Goal: Use online tool/utility: Utilize a website feature to perform a specific function

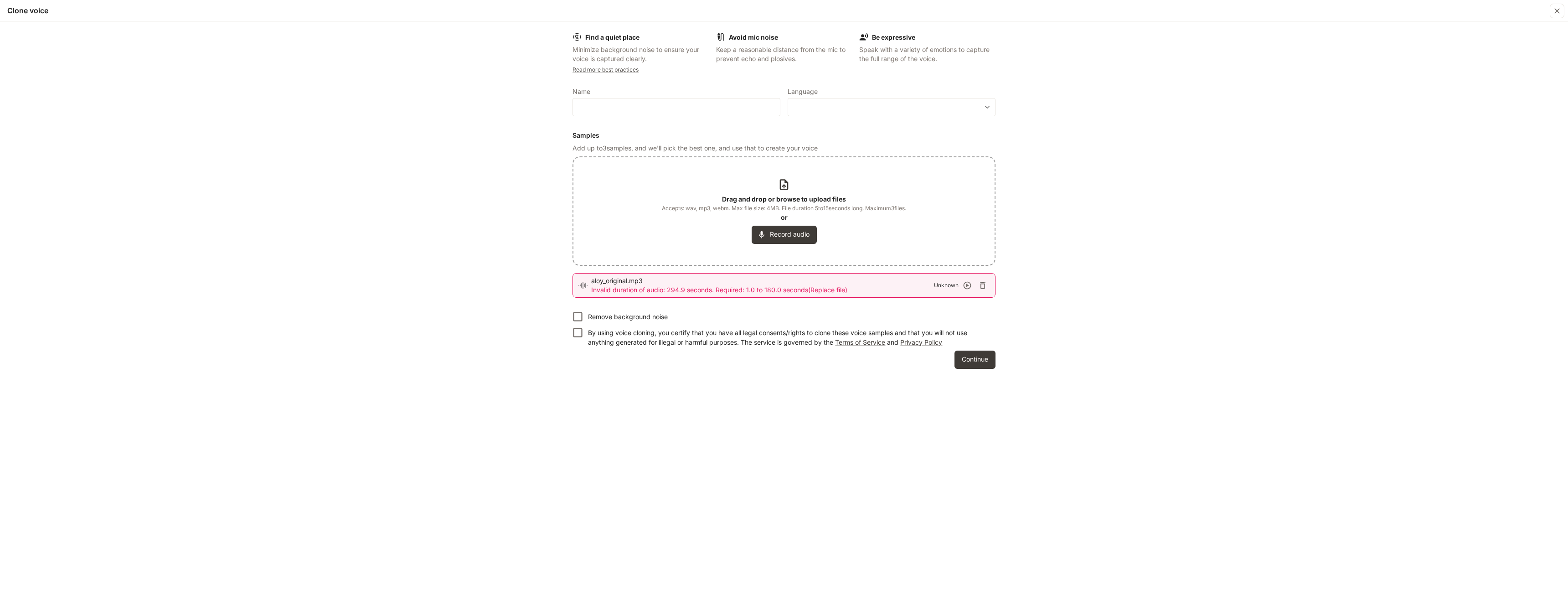
scroll to position [525, 0]
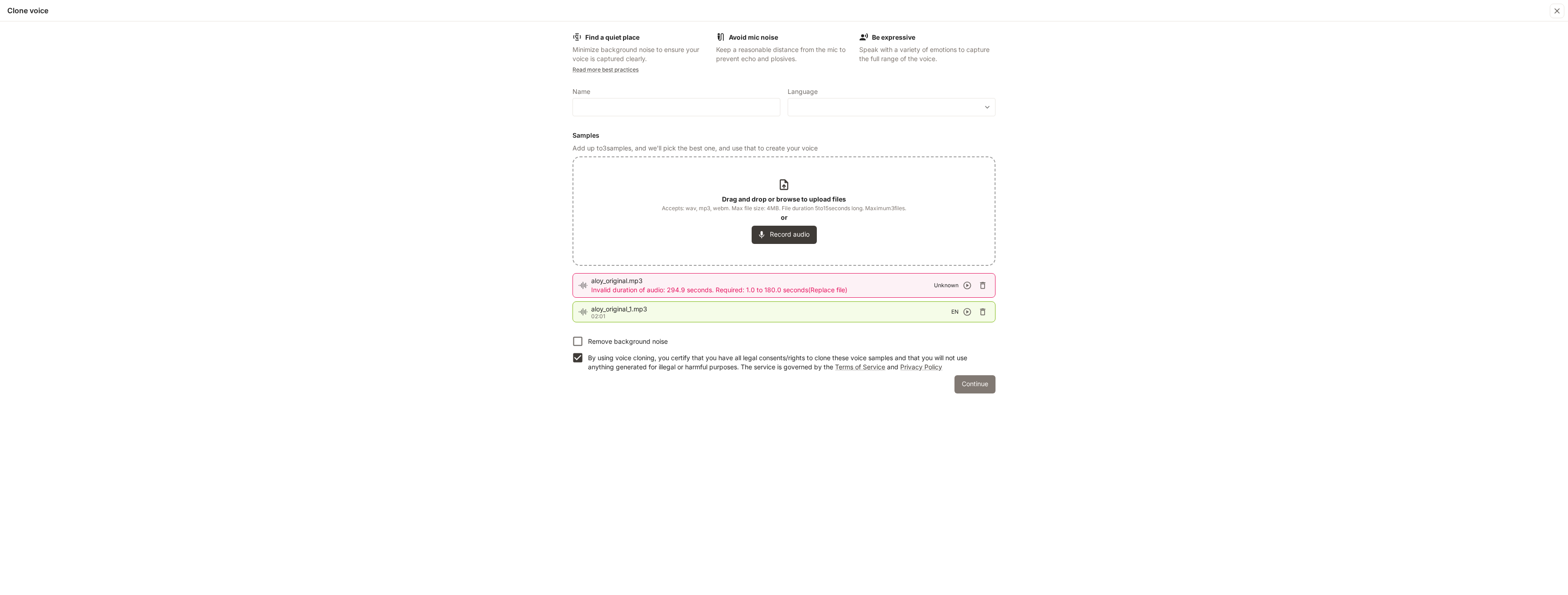
click at [975, 383] on button "Continue" at bounding box center [975, 384] width 41 height 19
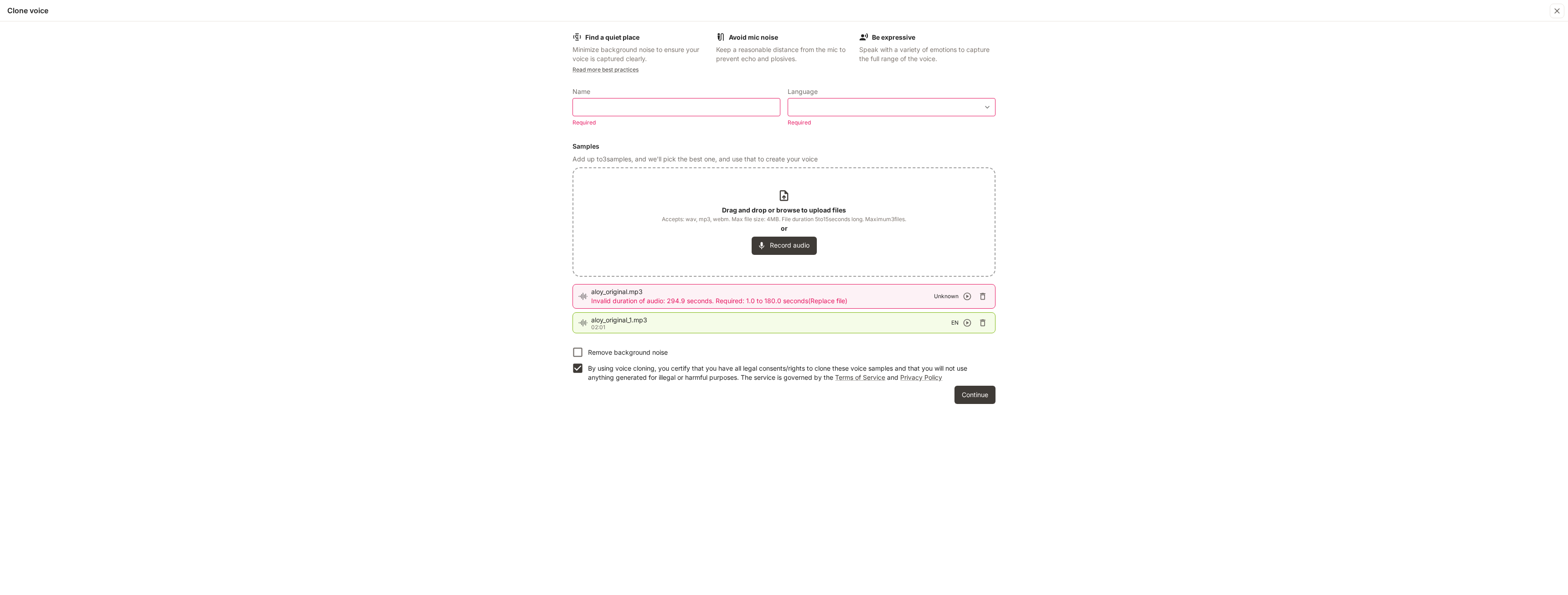
click at [715, 97] on label "Name" at bounding box center [676, 93] width 208 height 9
drag, startPoint x: 713, startPoint y: 106, endPoint x: 713, endPoint y: 101, distance: 5.0
click at [713, 105] on input "text" at bounding box center [676, 106] width 207 height 9
click at [713, 101] on div "** ​" at bounding box center [676, 107] width 208 height 19
type input "******"
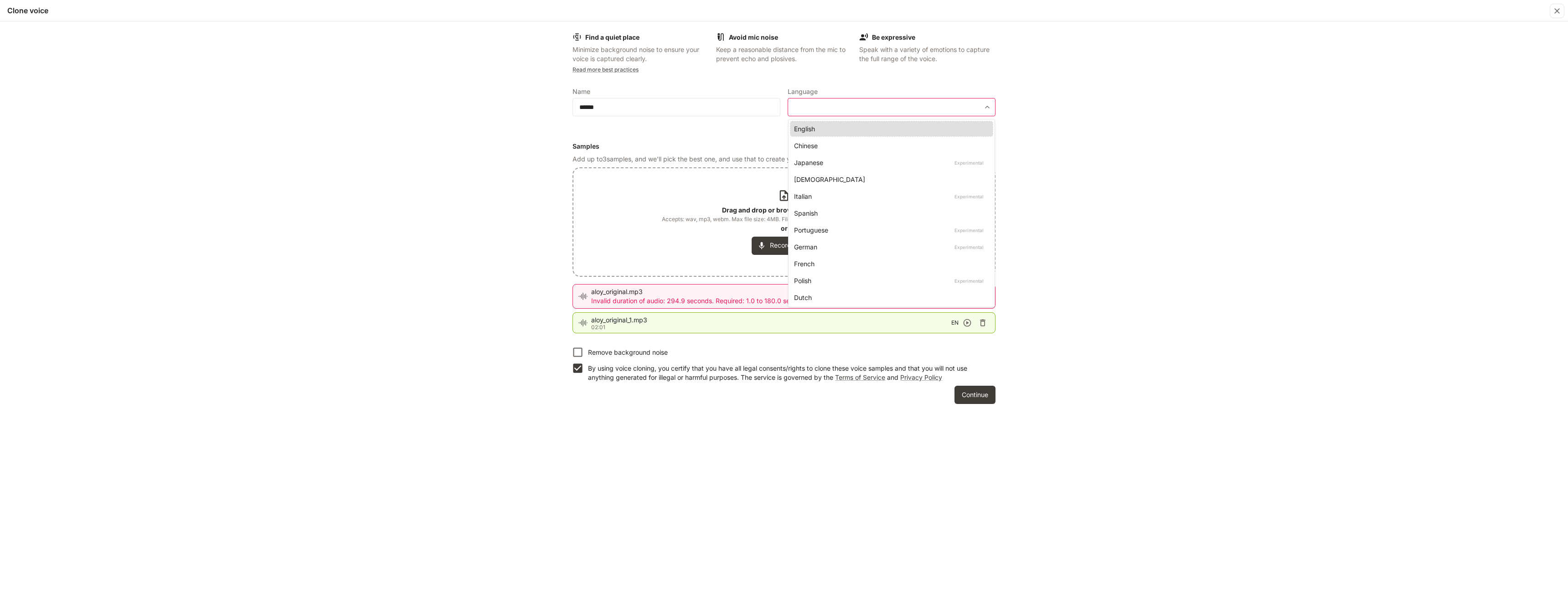
click at [826, 104] on body "**********" at bounding box center [784, 303] width 1568 height 606
click at [818, 131] on div "English" at bounding box center [890, 128] width 192 height 10
type input "*****"
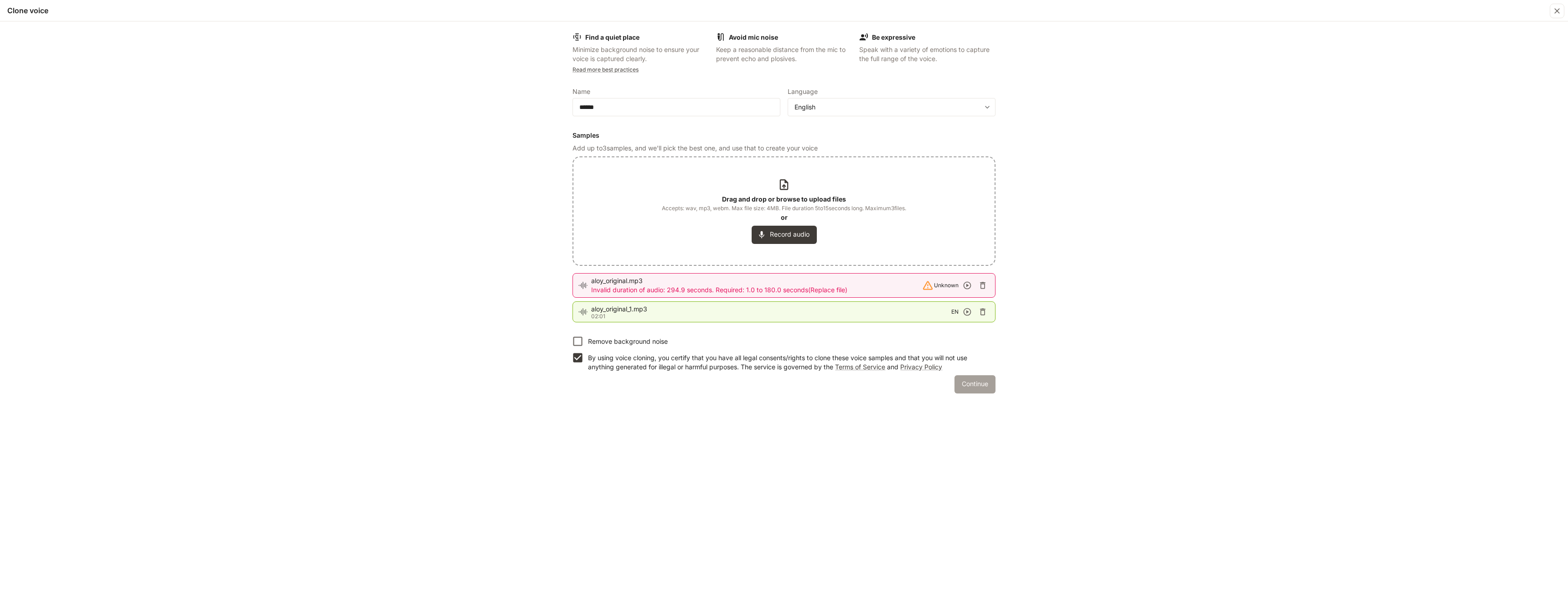
click at [989, 385] on button "Continue" at bounding box center [975, 384] width 41 height 19
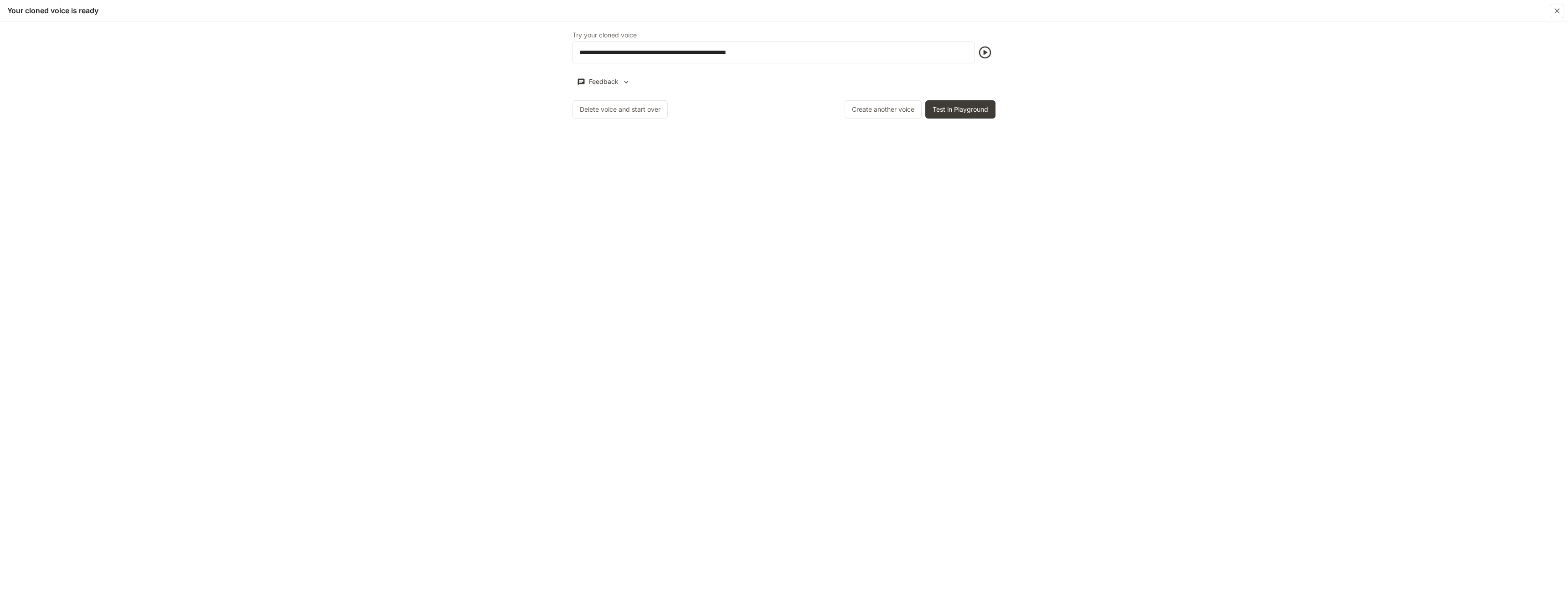
scroll to position [565, 0]
click at [947, 115] on button "Test in Playground" at bounding box center [961, 109] width 70 height 19
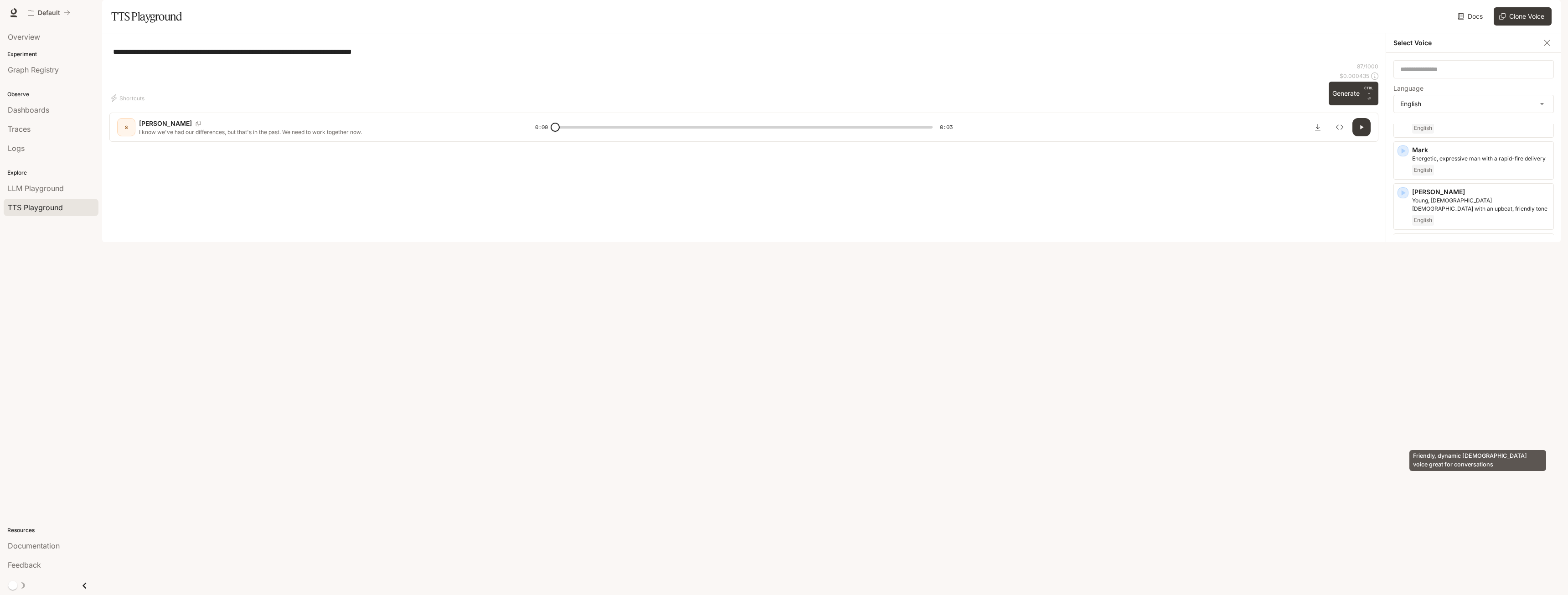
scroll to position [291, 0]
click at [472, 63] on div "**********" at bounding box center [743, 52] width 1269 height 22
click at [52, 204] on span "TTS Playground" at bounding box center [35, 207] width 55 height 11
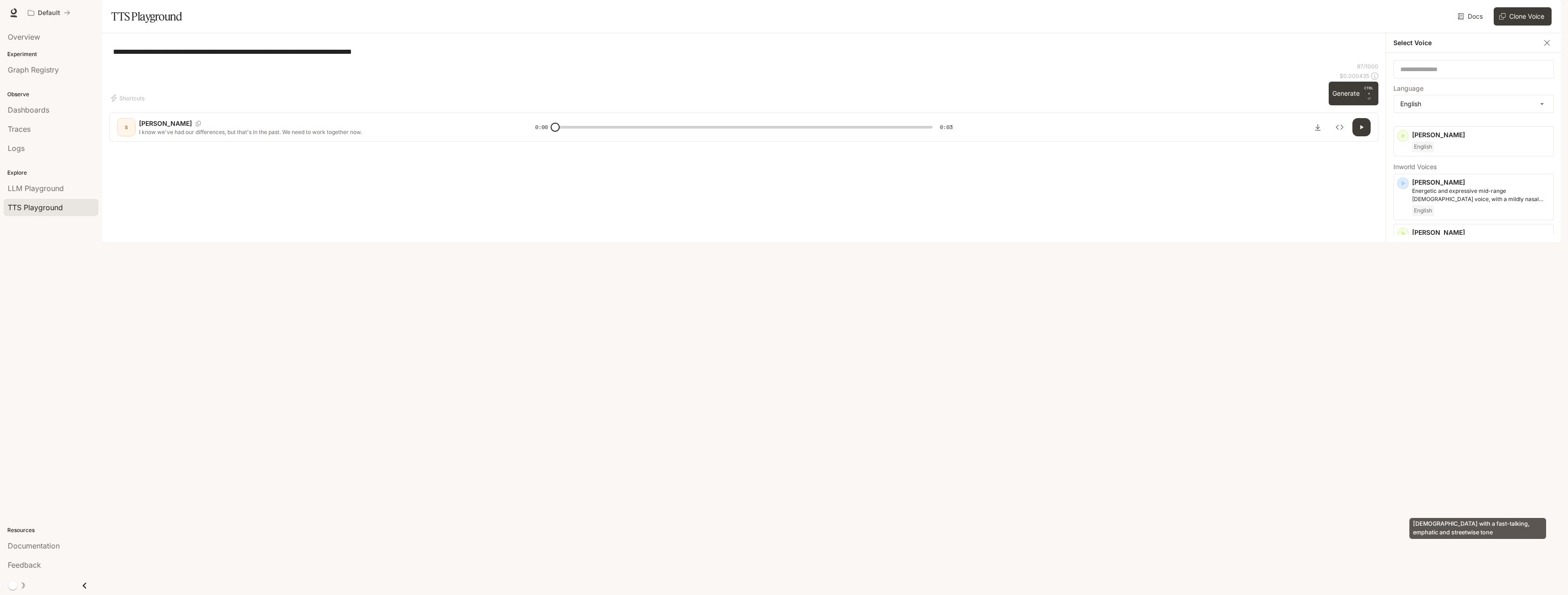
scroll to position [0, 0]
click at [1456, 160] on div "English" at bounding box center [1481, 155] width 137 height 11
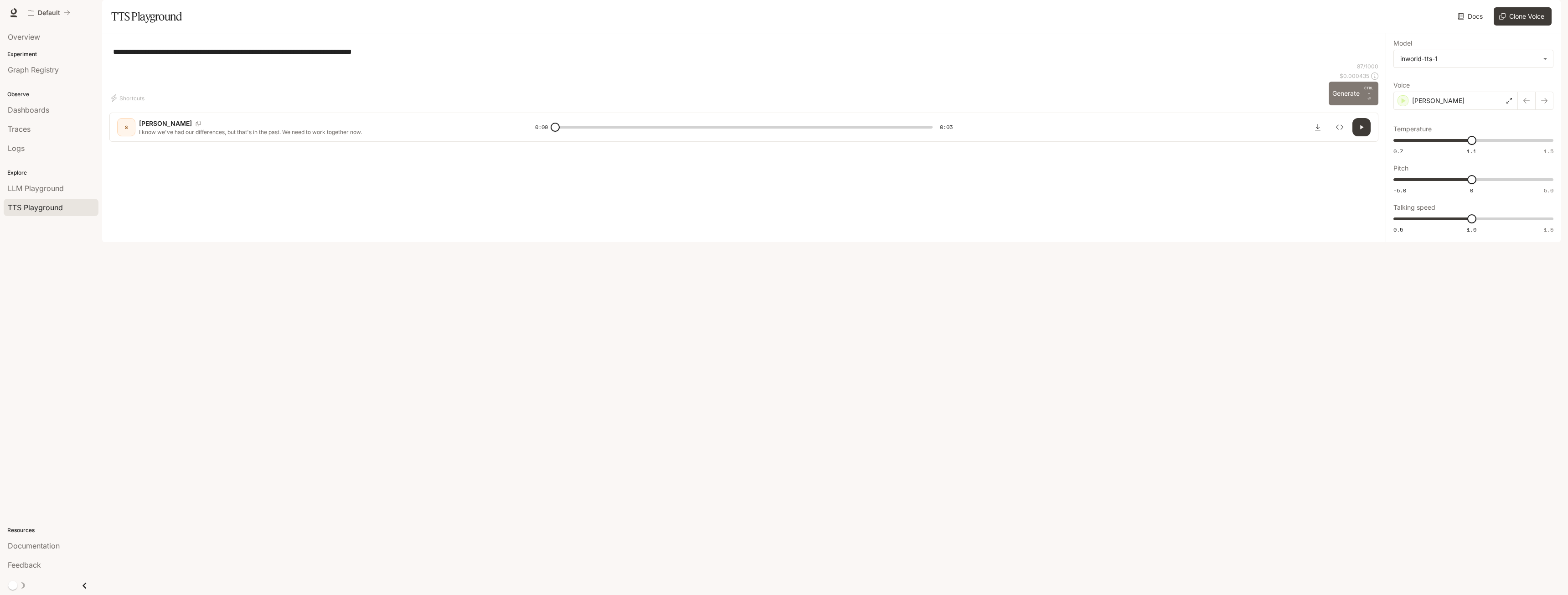
click at [1342, 105] on button "Generate CTRL + ⏎" at bounding box center [1354, 93] width 49 height 24
drag, startPoint x: 1341, startPoint y: 529, endPoint x: 1196, endPoint y: 423, distance: 179.6
click at [1341, 105] on button "Generate CTRL + ⏎" at bounding box center [1354, 93] width 49 height 24
drag, startPoint x: 596, startPoint y: 333, endPoint x: 603, endPoint y: 339, distance: 9.2
click at [596, 63] on div "**********" at bounding box center [743, 52] width 1269 height 22
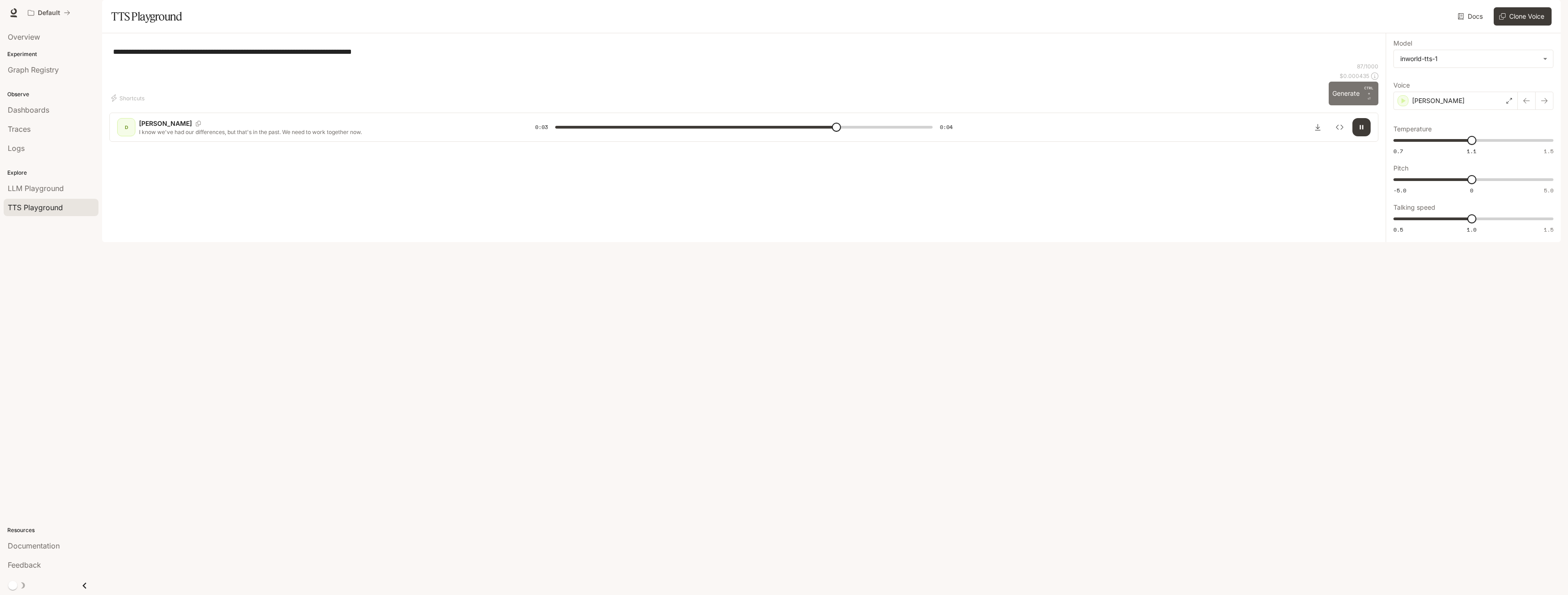
click at [1334, 105] on button "Generate CTRL + ⏎" at bounding box center [1354, 93] width 49 height 24
type input "*"
click at [26, 210] on span "TTS Playground" at bounding box center [35, 207] width 55 height 11
click at [1508, 25] on button "Clone Voice" at bounding box center [1523, 16] width 58 height 19
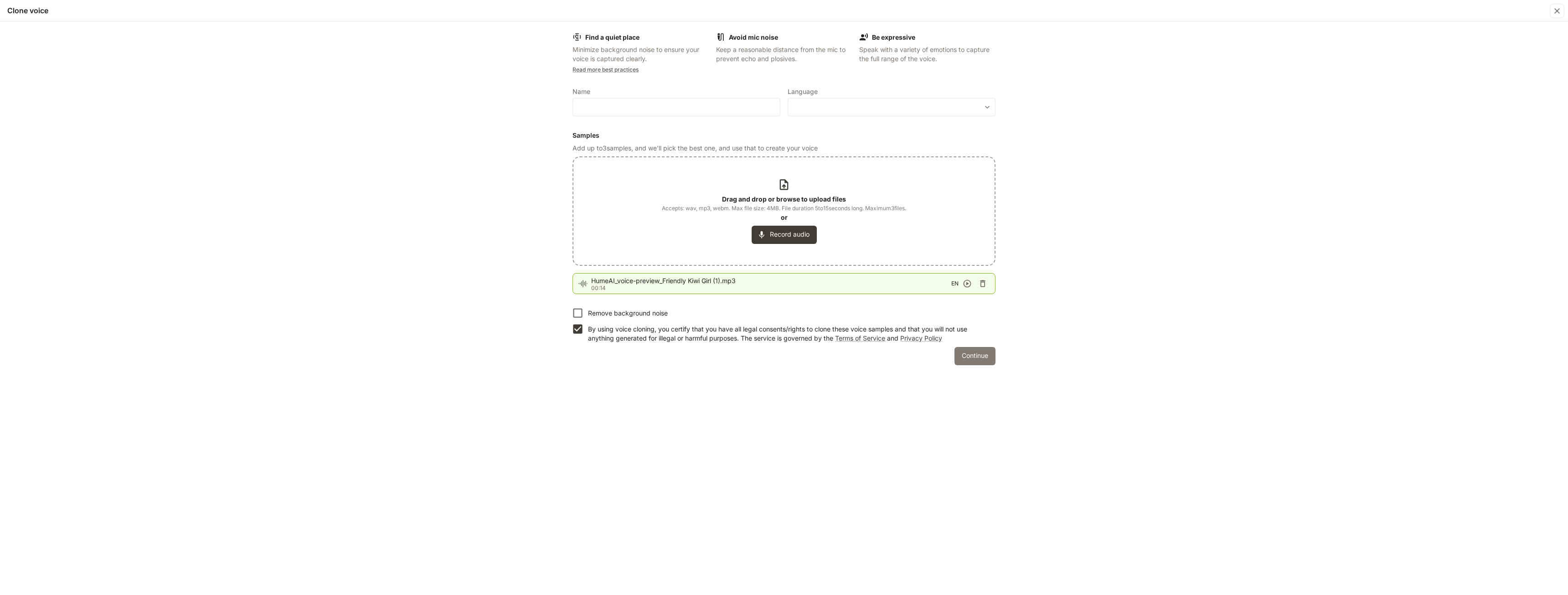
click at [972, 357] on button "Continue" at bounding box center [975, 356] width 41 height 19
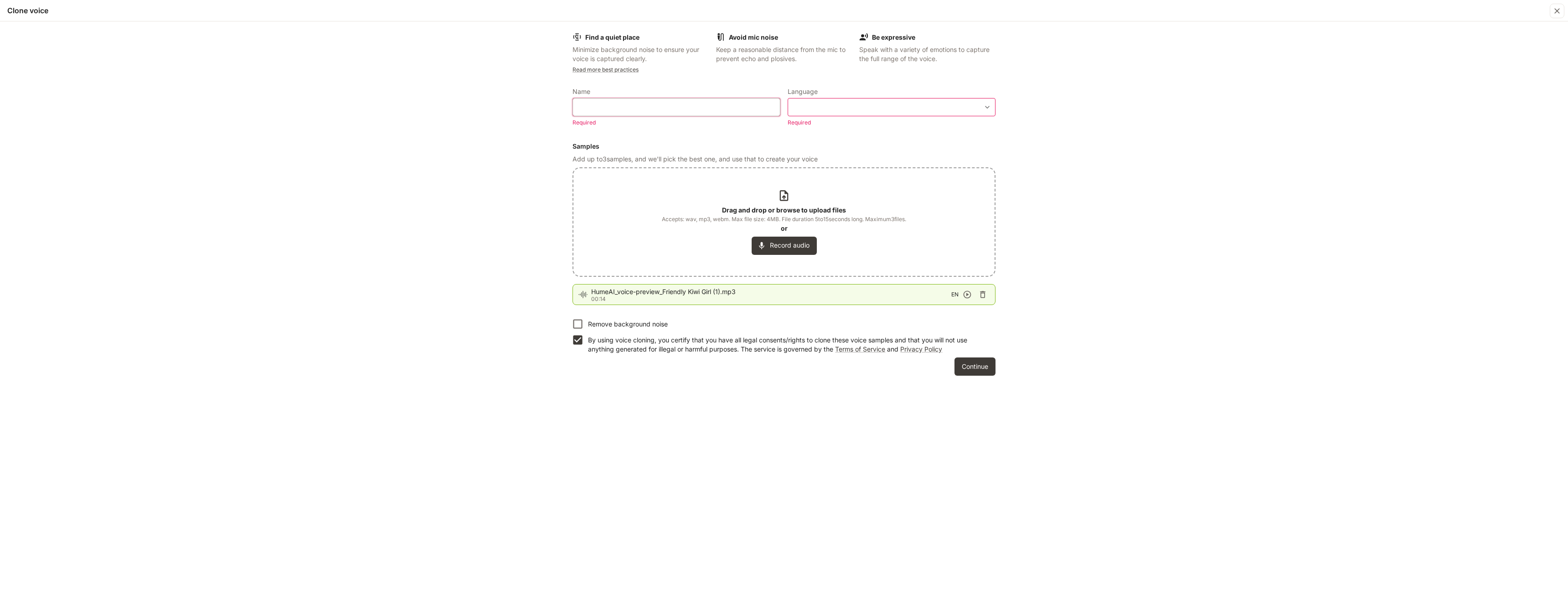
click at [667, 111] on input "text" at bounding box center [676, 106] width 207 height 9
type input "******"
drag, startPoint x: 818, startPoint y: 99, endPoint x: 812, endPoint y: 98, distance: 6.1
click at [812, 98] on div "​ ​" at bounding box center [892, 107] width 208 height 19
click at [806, 108] on body "**********" at bounding box center [784, 303] width 1568 height 606
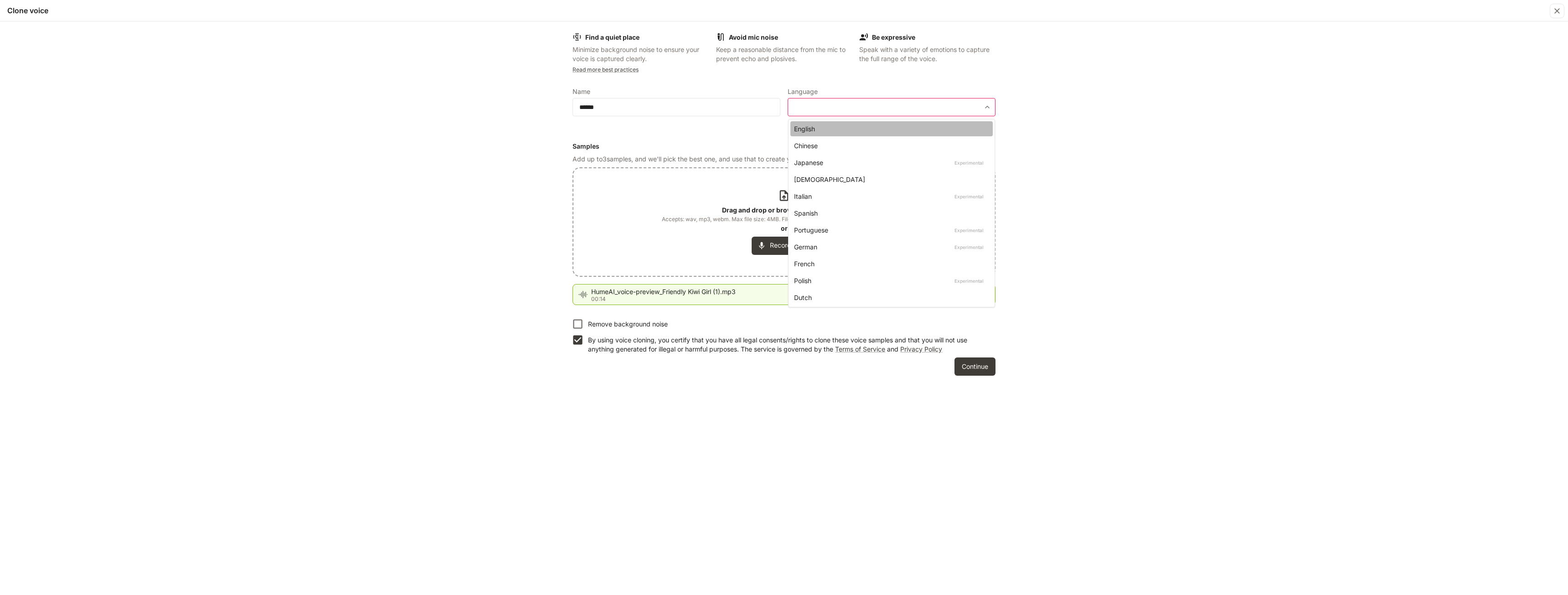
drag, startPoint x: 807, startPoint y: 125, endPoint x: 847, endPoint y: 214, distance: 97.6
click at [805, 125] on div "English" at bounding box center [890, 128] width 192 height 10
type input "*****"
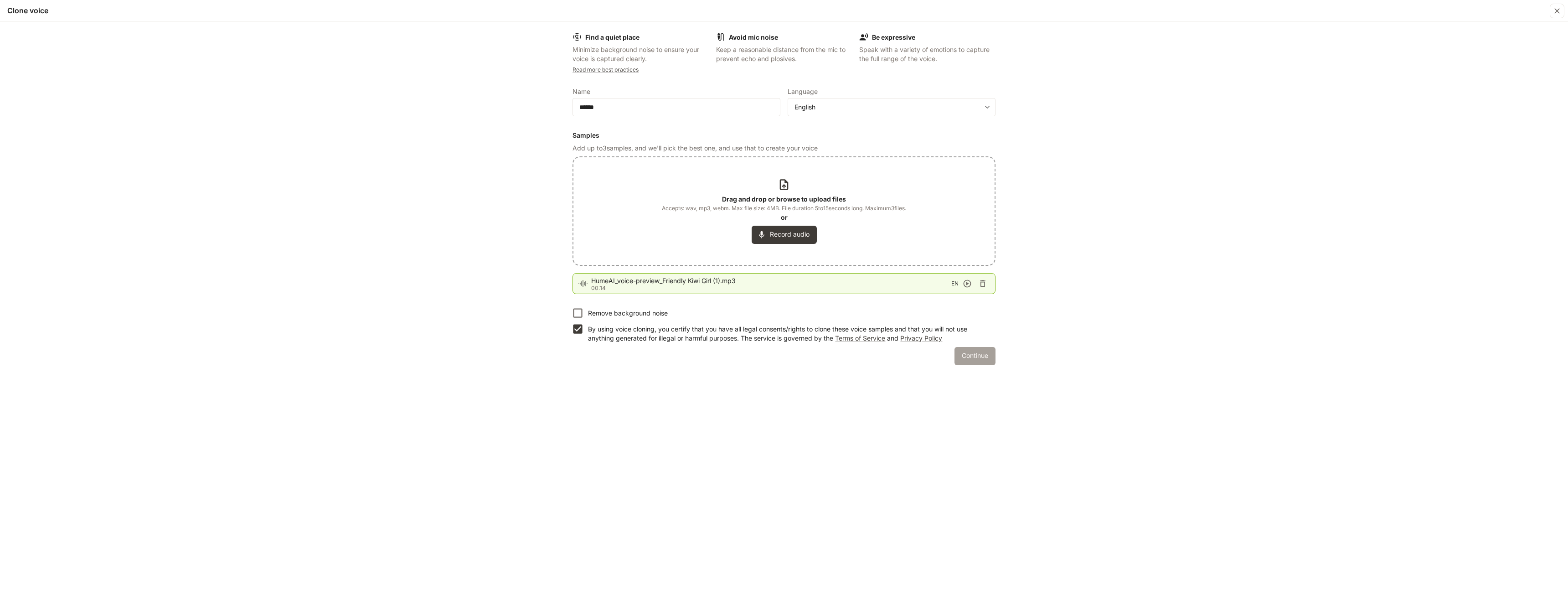
click at [975, 357] on button "Continue" at bounding box center [975, 356] width 41 height 19
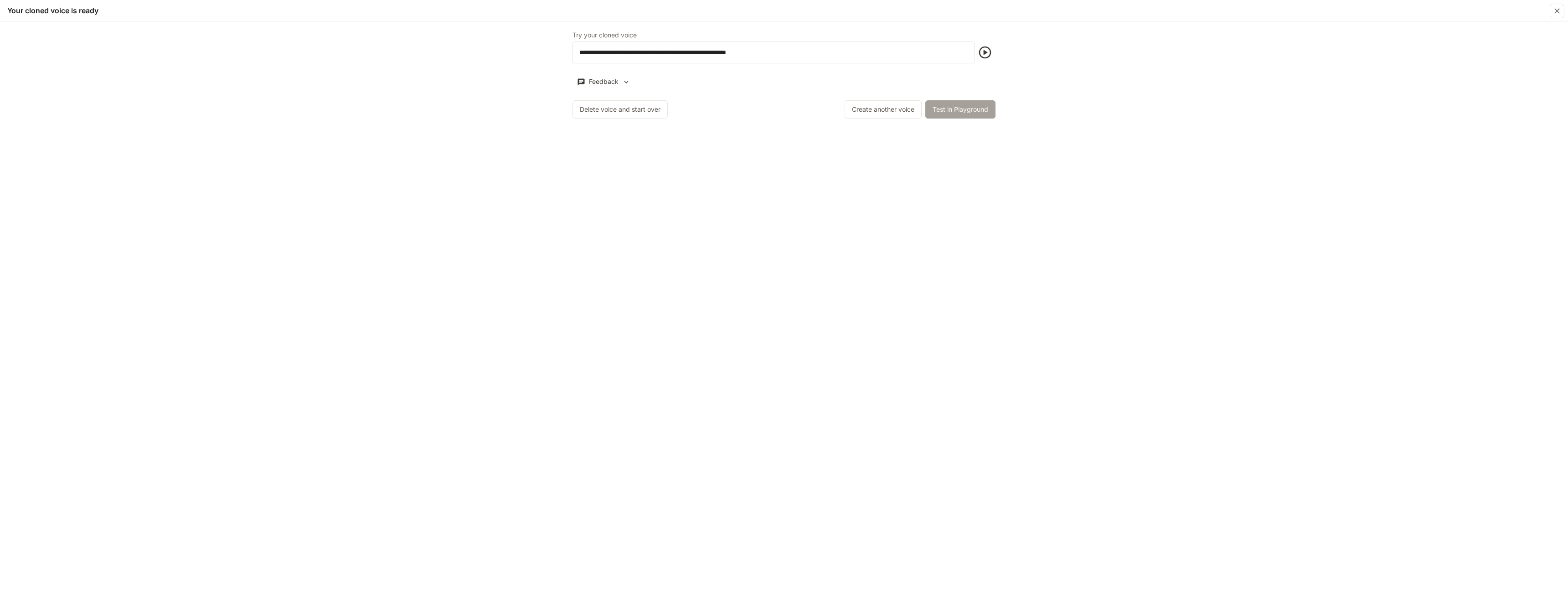
click at [970, 112] on button "Test in Playground" at bounding box center [961, 109] width 70 height 19
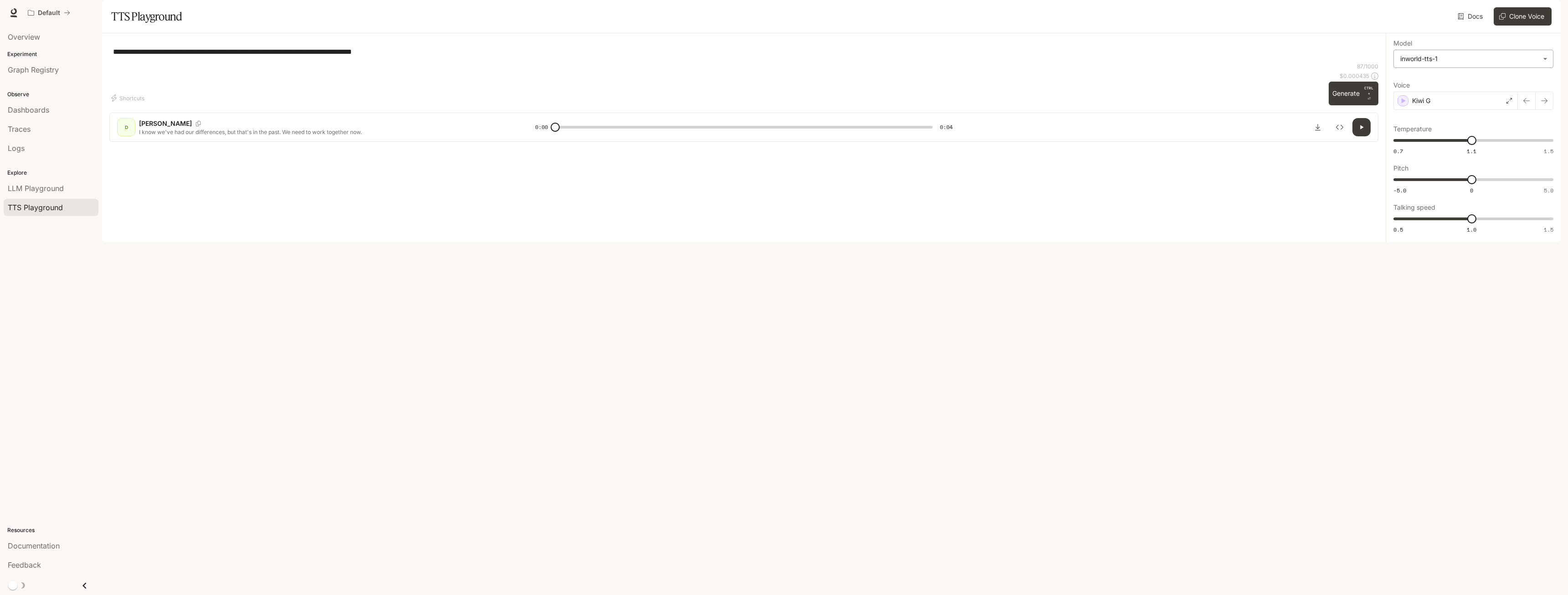
click at [1481, 82] on body "**********" at bounding box center [784, 303] width 1568 height 606
click at [1481, 82] on div at bounding box center [784, 298] width 1568 height 595
click at [1336, 105] on button "Generate CTRL + ⏎" at bounding box center [1354, 93] width 49 height 24
click at [60, 211] on span "TTS Playground" at bounding box center [35, 207] width 55 height 11
click at [1446, 110] on div "Kiwi G" at bounding box center [1455, 100] width 124 height 19
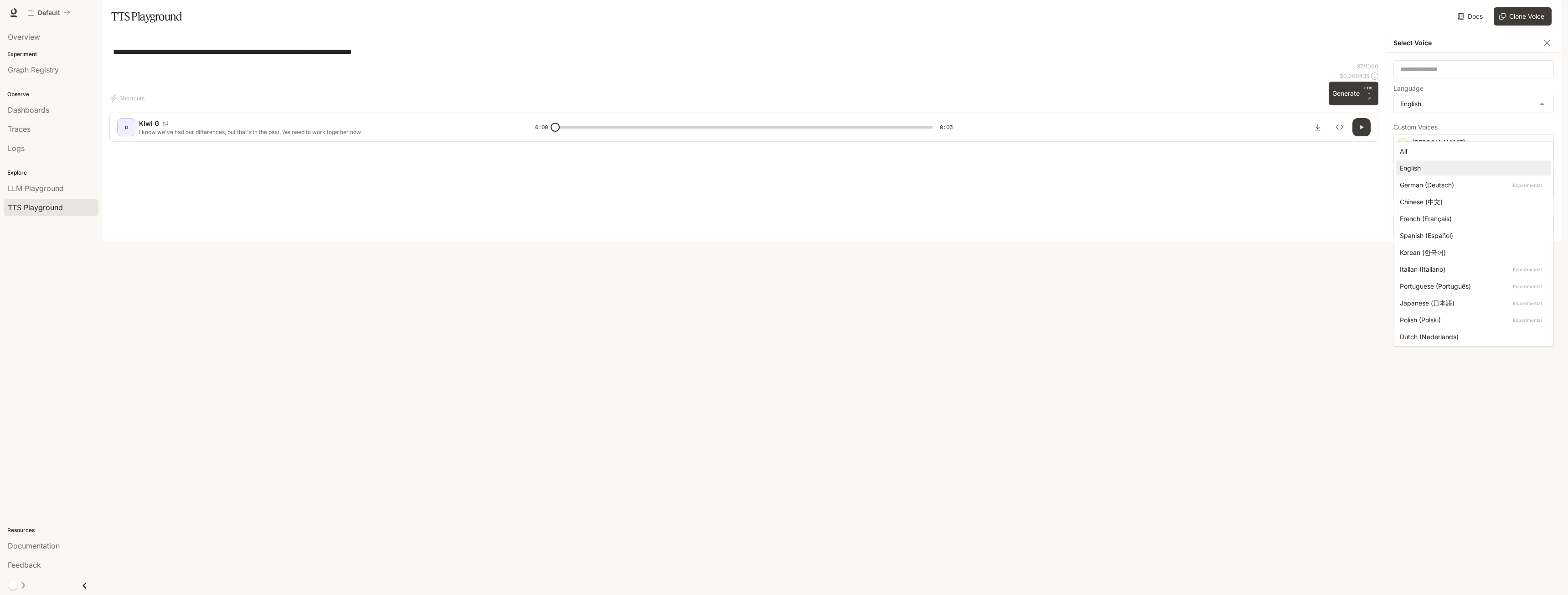
click at [1446, 126] on body "**********" at bounding box center [784, 303] width 1568 height 606
click at [1275, 179] on div at bounding box center [784, 298] width 1568 height 595
click at [1406, 280] on icon "button" at bounding box center [1403, 274] width 9 height 9
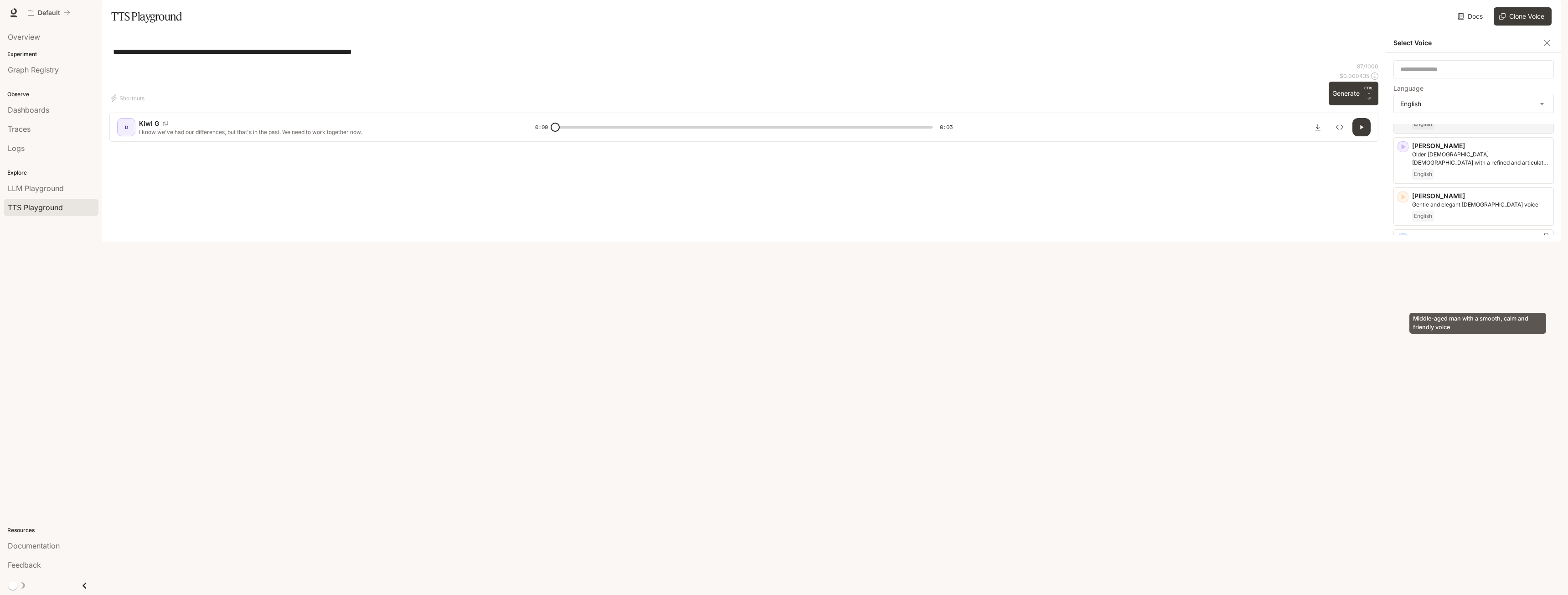
scroll to position [182, 0]
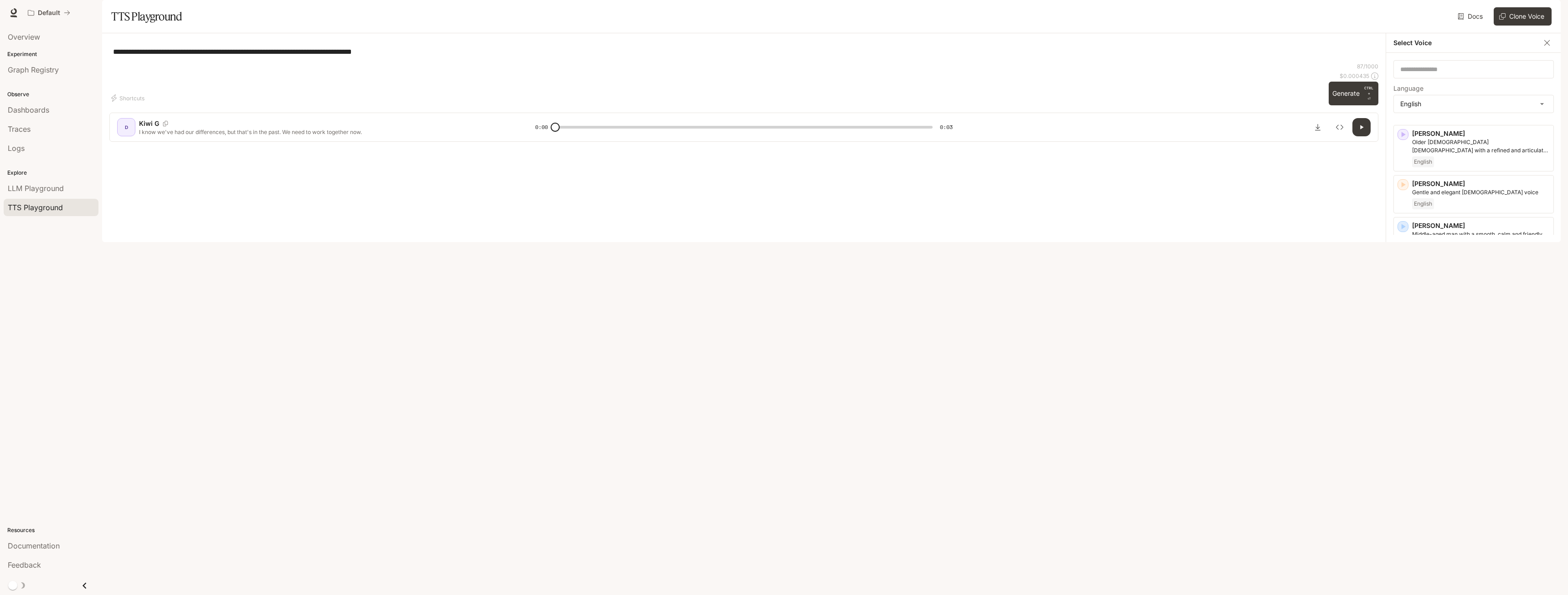
click at [1403, 381] on icon "button" at bounding box center [1403, 377] width 9 height 9
click at [1402, 436] on icon "button" at bounding box center [1403, 431] width 9 height 9
click at [1485, 480] on div "Young, [DEMOGRAPHIC_DATA] [DEMOGRAPHIC_DATA] with an upbeat, friendly tone" at bounding box center [1478, 497] width 139 height 37
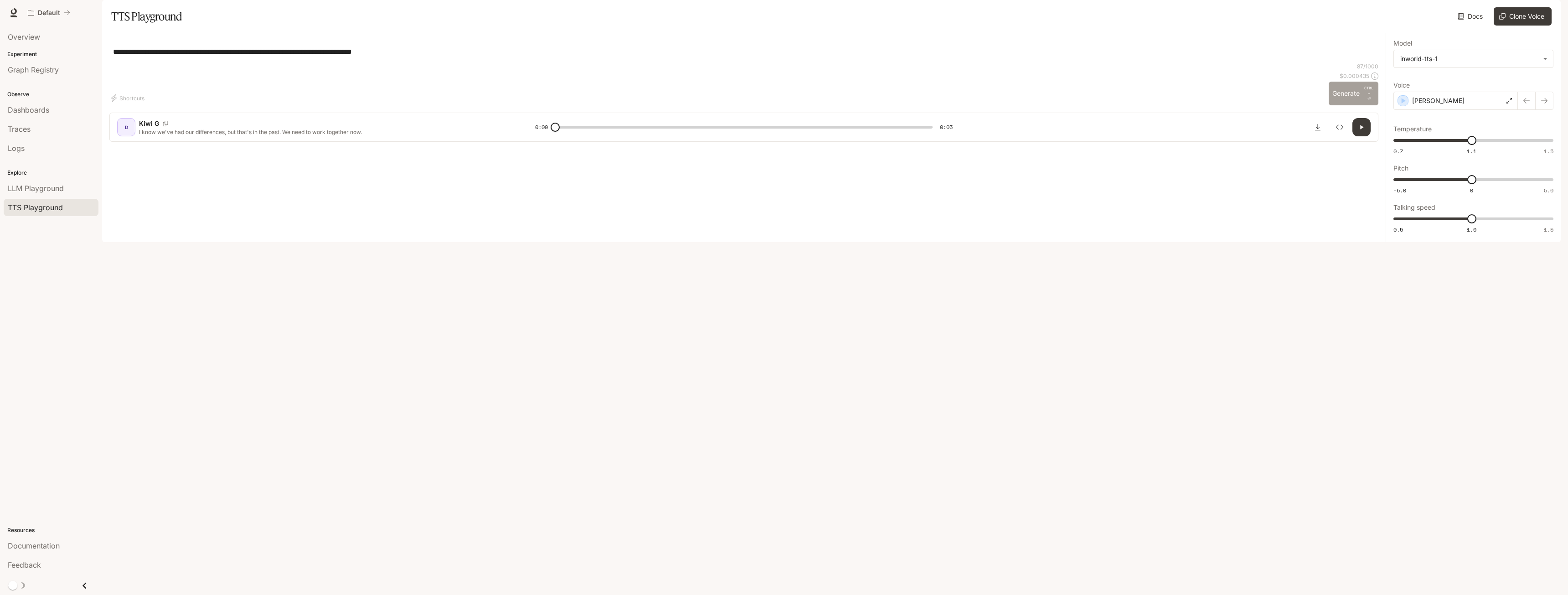
click at [1346, 105] on button "Generate CTRL + ⏎" at bounding box center [1354, 93] width 49 height 24
click at [1459, 110] on div "[PERSON_NAME]" at bounding box center [1455, 100] width 124 height 19
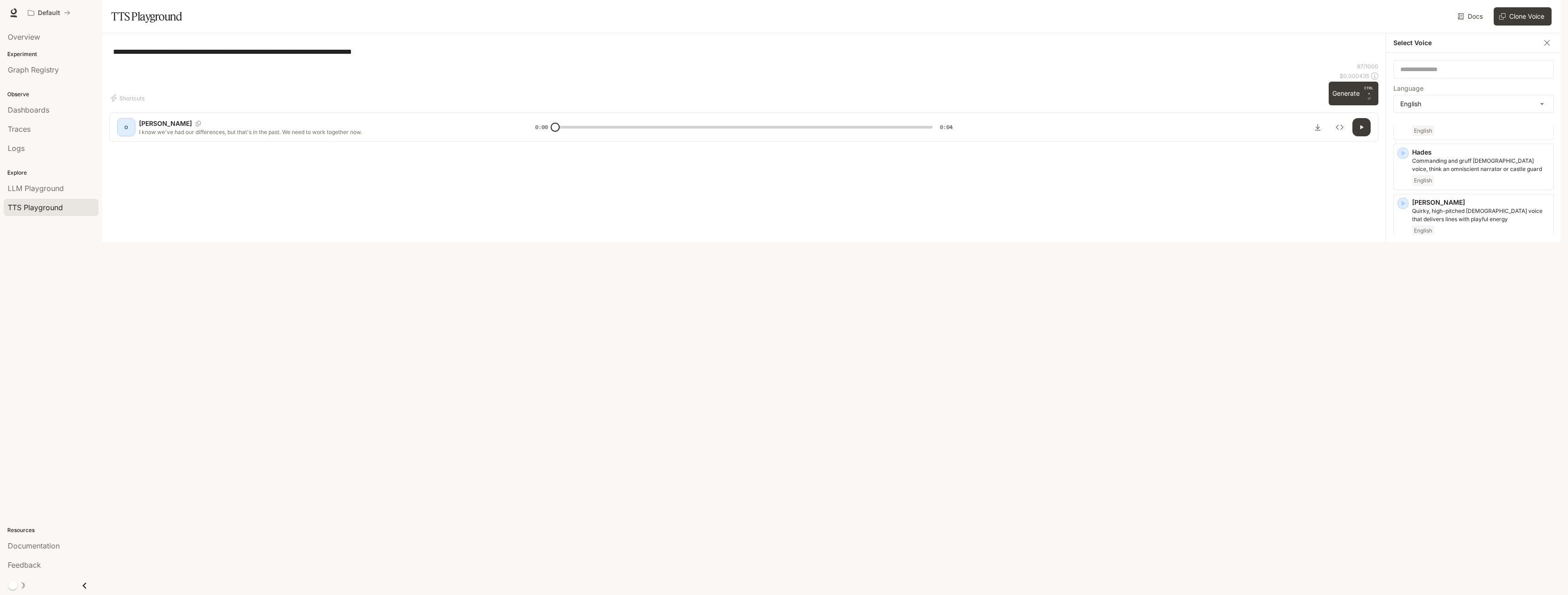
click at [1464, 379] on div "English" at bounding box center [1481, 373] width 137 height 11
click at [1346, 105] on button "Generate CTRL + ⏎" at bounding box center [1354, 93] width 49 height 24
click at [1449, 110] on div "Pixie" at bounding box center [1455, 100] width 124 height 19
click at [1503, 516] on p "Fast-talking young adult woman, with a questioning and curious tone" at bounding box center [1481, 508] width 137 height 16
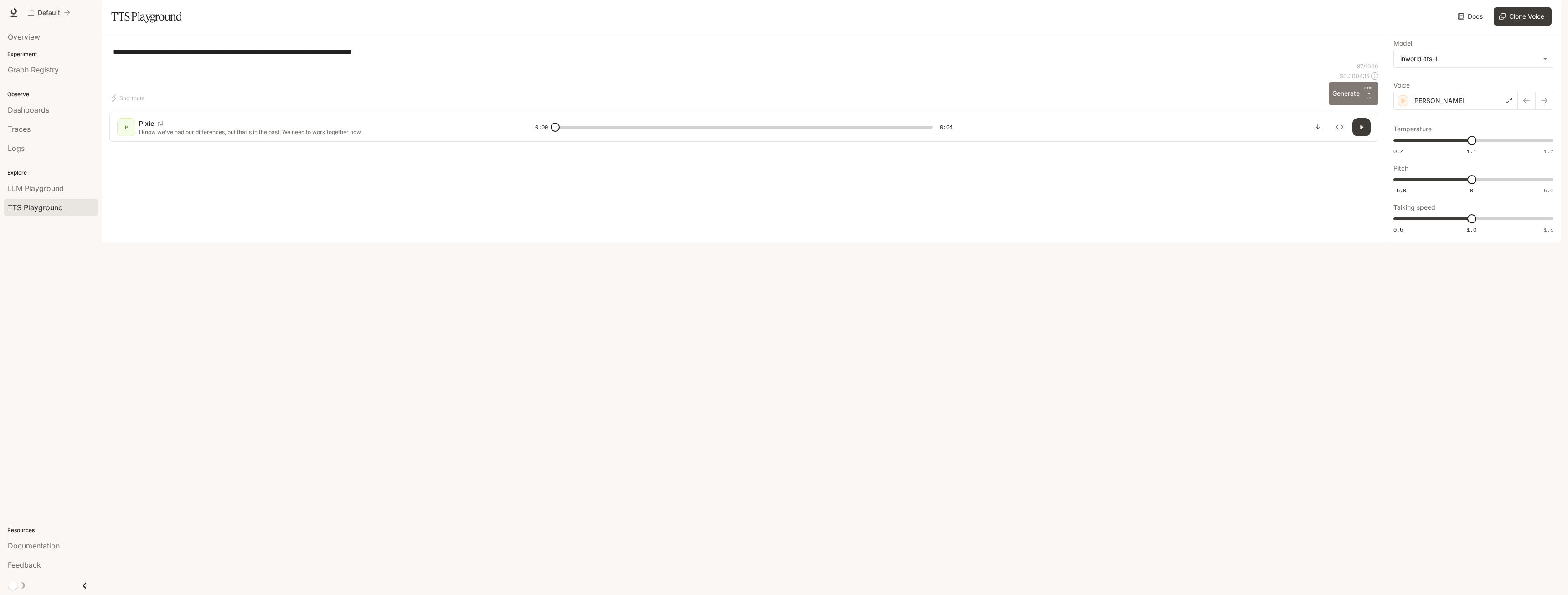
click at [1335, 105] on button "Generate CTRL + ⏎" at bounding box center [1354, 93] width 49 height 24
type input "*"
